Goal: Information Seeking & Learning: Learn about a topic

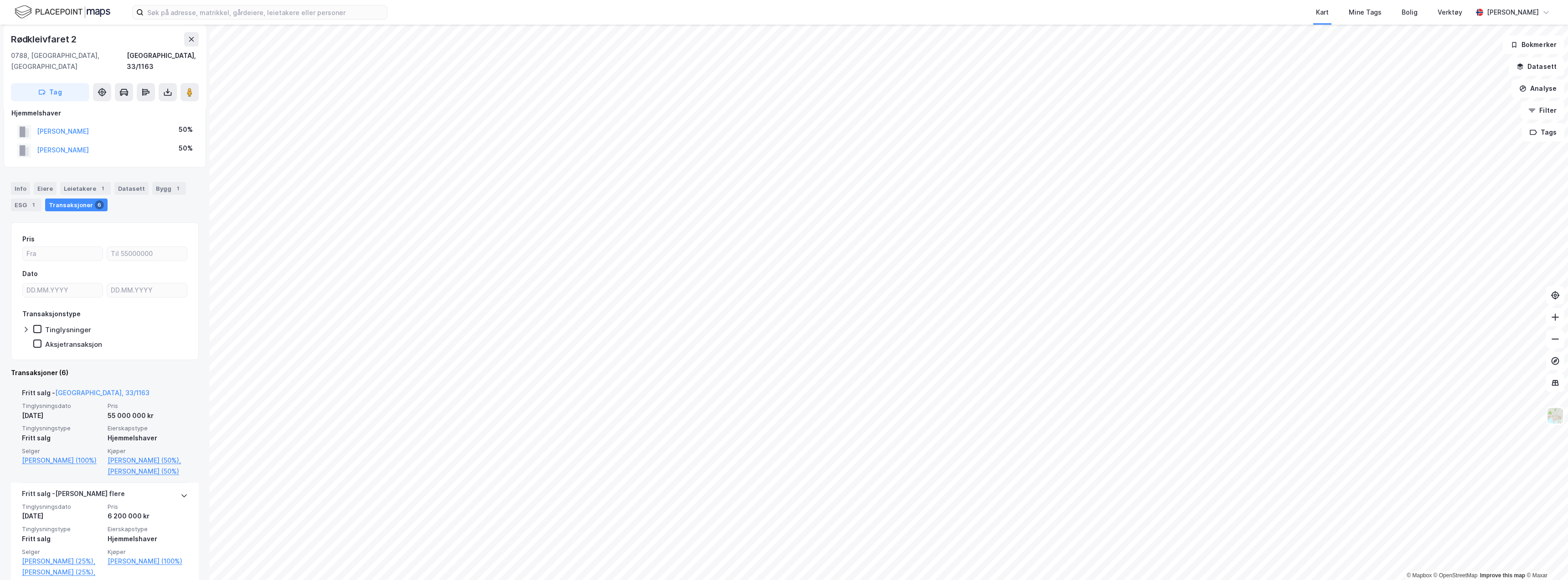
scroll to position [46, 0]
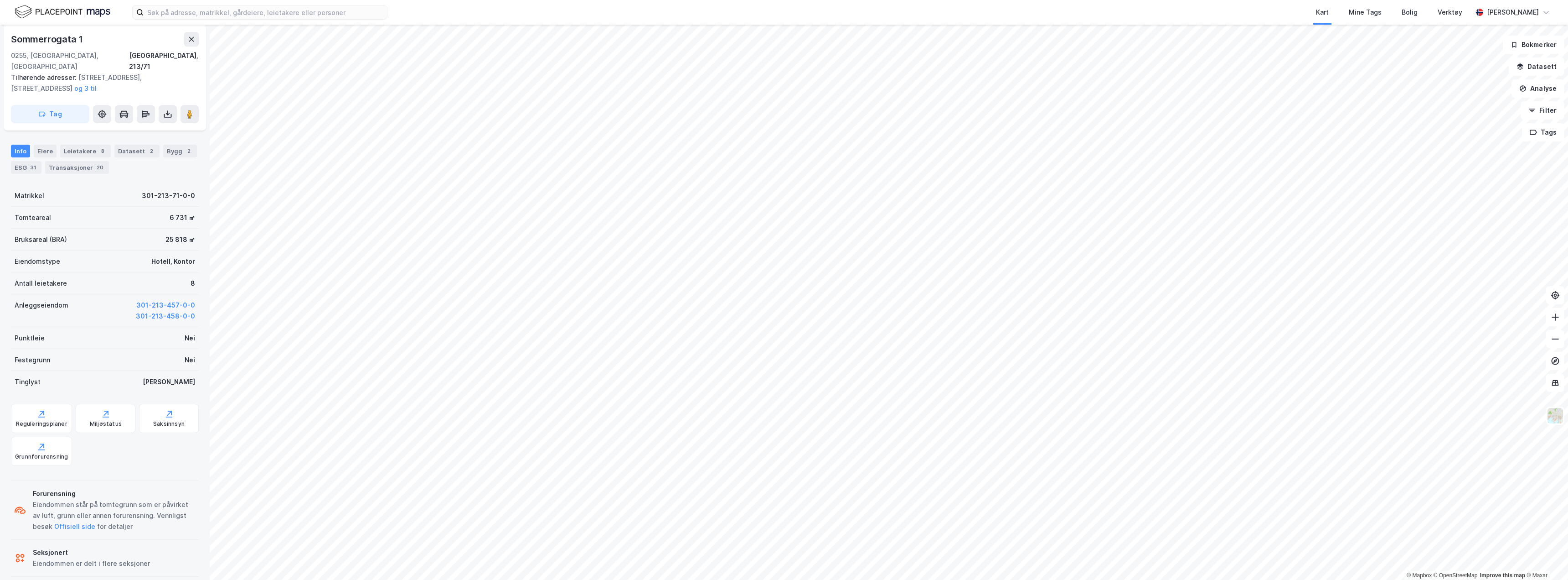
scroll to position [143, 0]
click at [84, 161] on div "Transaksjoner 20" at bounding box center [77, 167] width 64 height 13
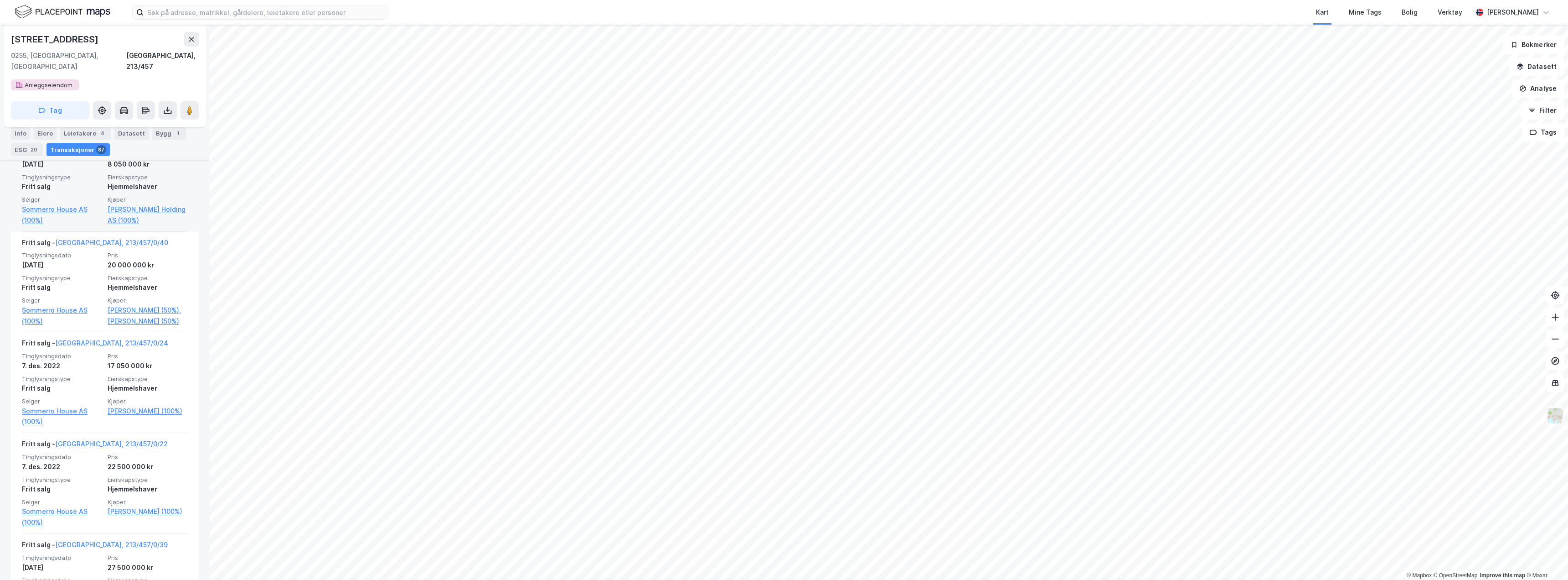
scroll to position [3969, 0]
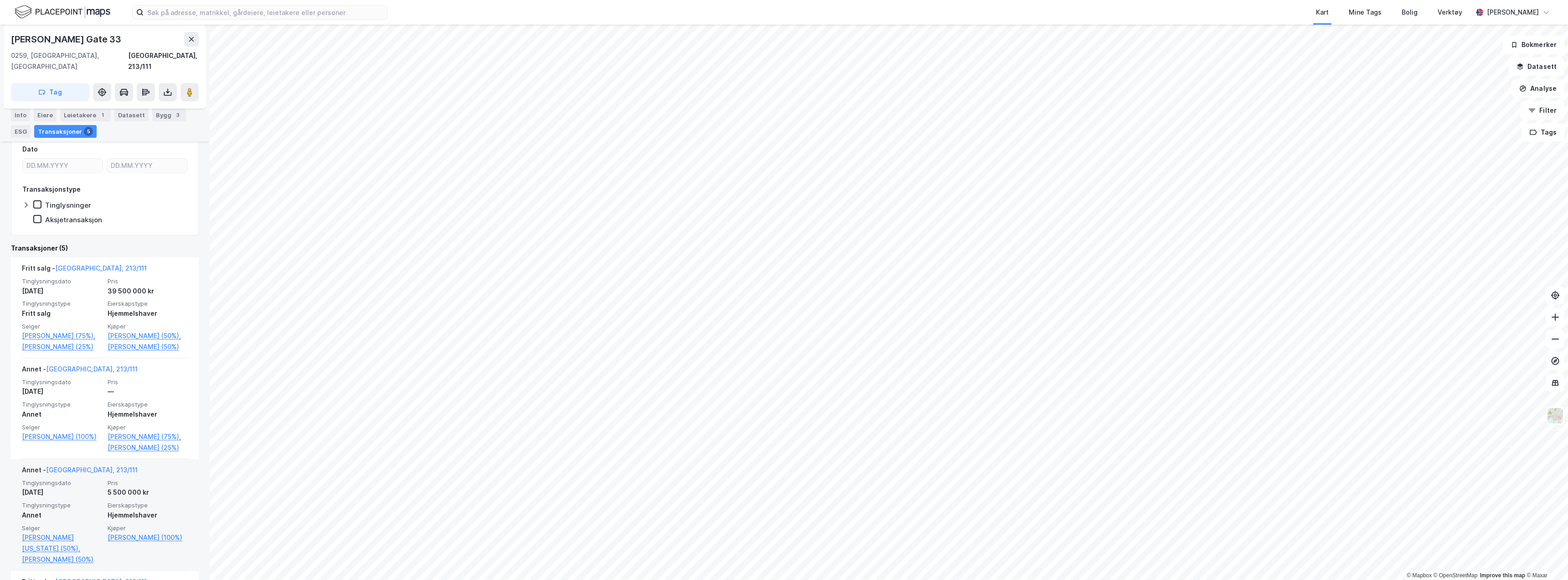
scroll to position [182, 0]
